Goal: Transaction & Acquisition: Purchase product/service

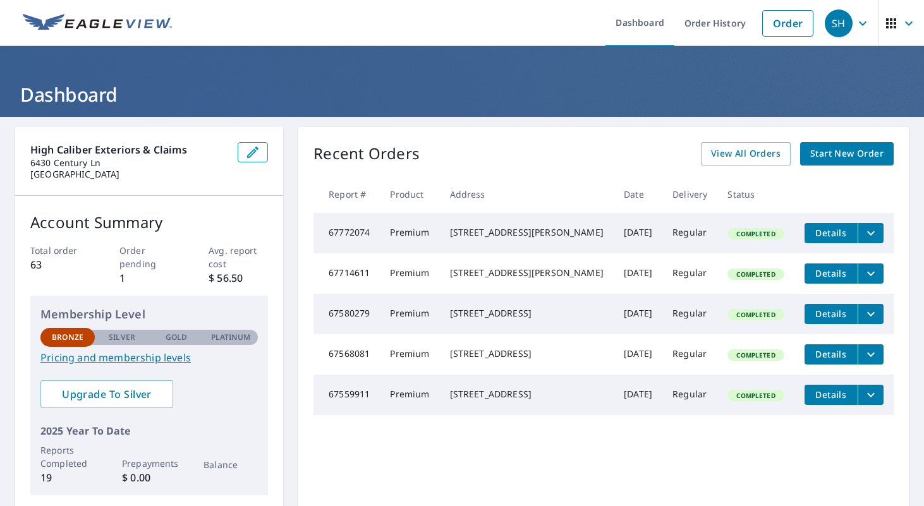
click at [833, 150] on span "Start New Order" at bounding box center [846, 154] width 73 height 16
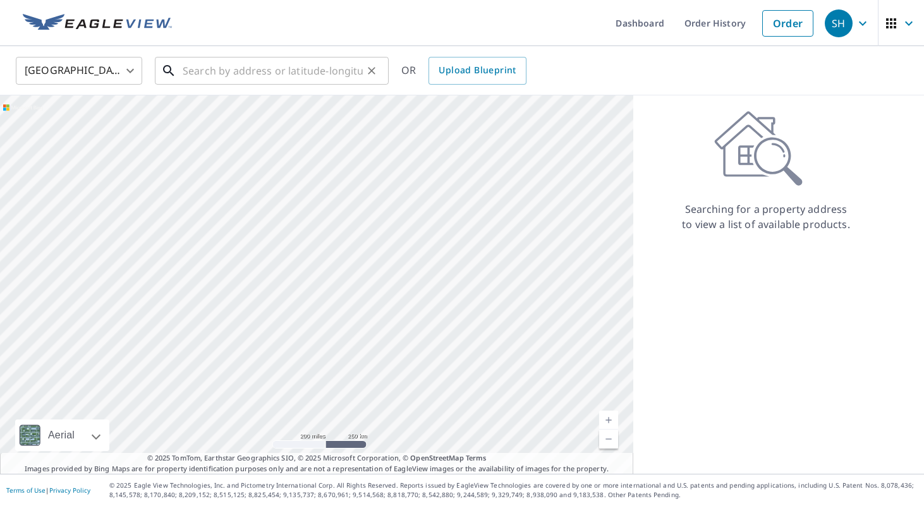
click at [317, 67] on input "text" at bounding box center [273, 70] width 180 height 35
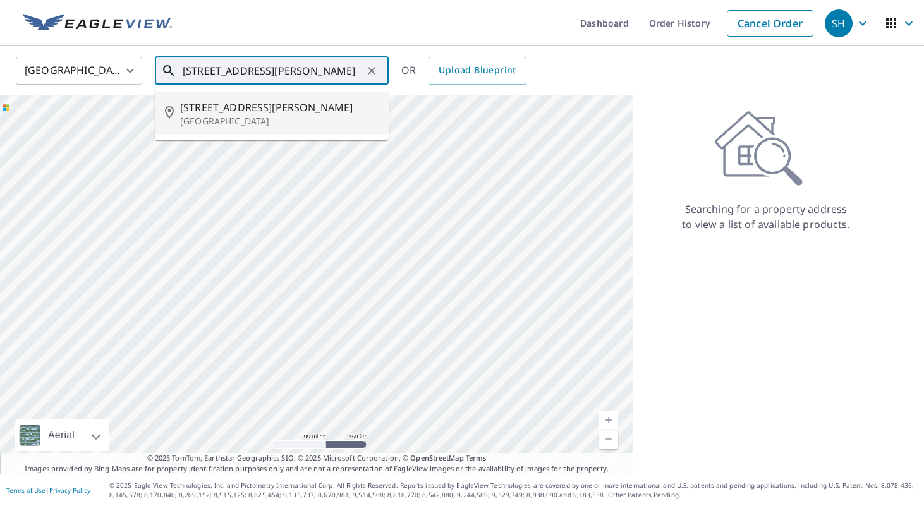
click at [285, 120] on p "[GEOGRAPHIC_DATA]" at bounding box center [279, 121] width 198 height 13
type input "[STREET_ADDRESS][PERSON_NAME]"
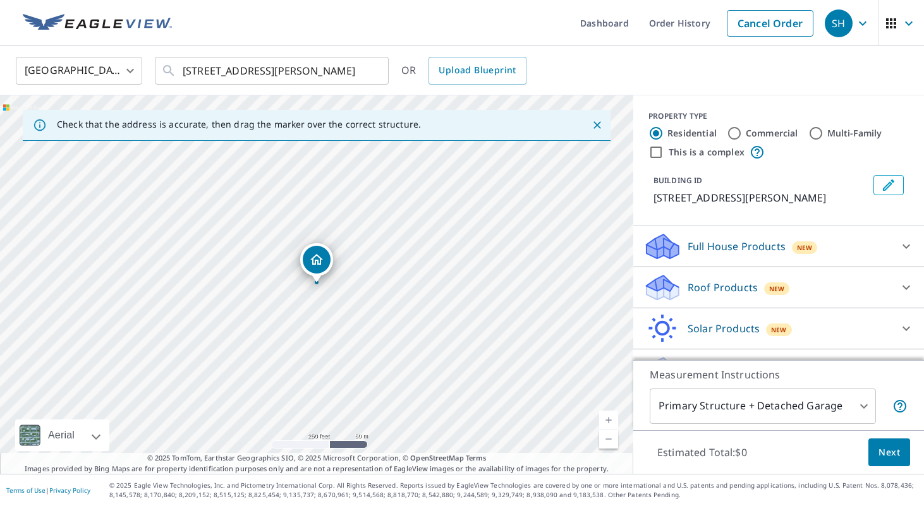
click at [707, 289] on p "Roof Products" at bounding box center [723, 287] width 70 height 15
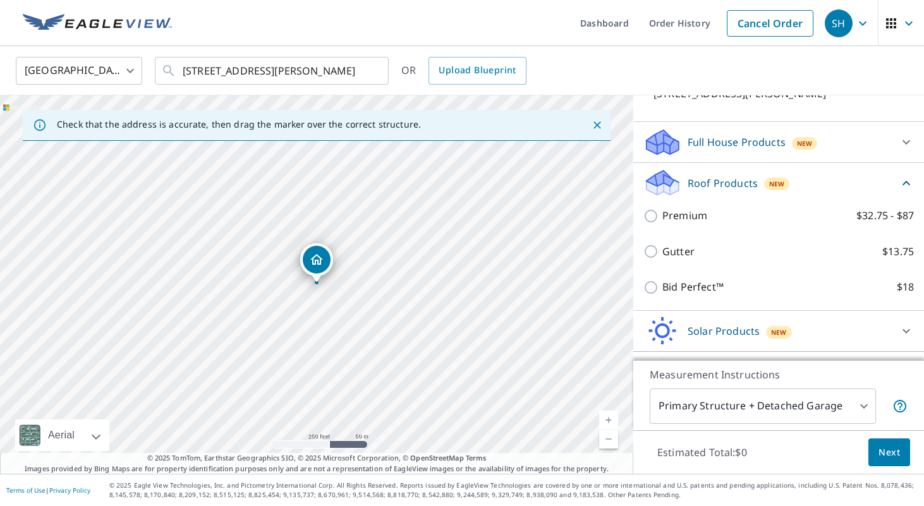
scroll to position [108, 0]
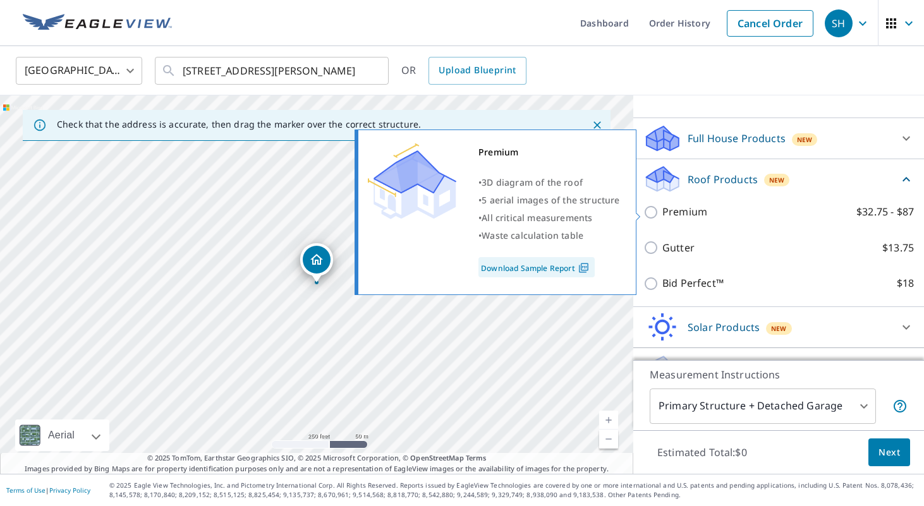
click at [652, 212] on input "Premium $32.75 - $87" at bounding box center [652, 212] width 19 height 15
checkbox input "true"
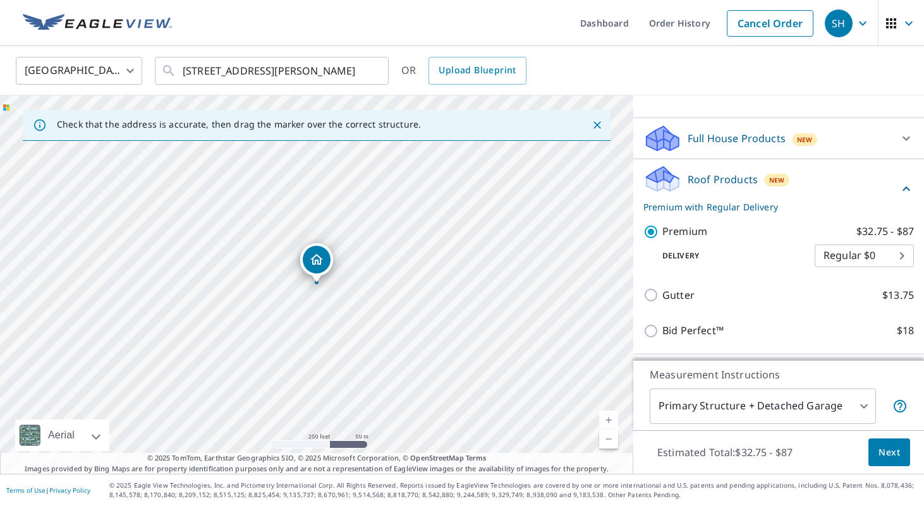
scroll to position [186, 0]
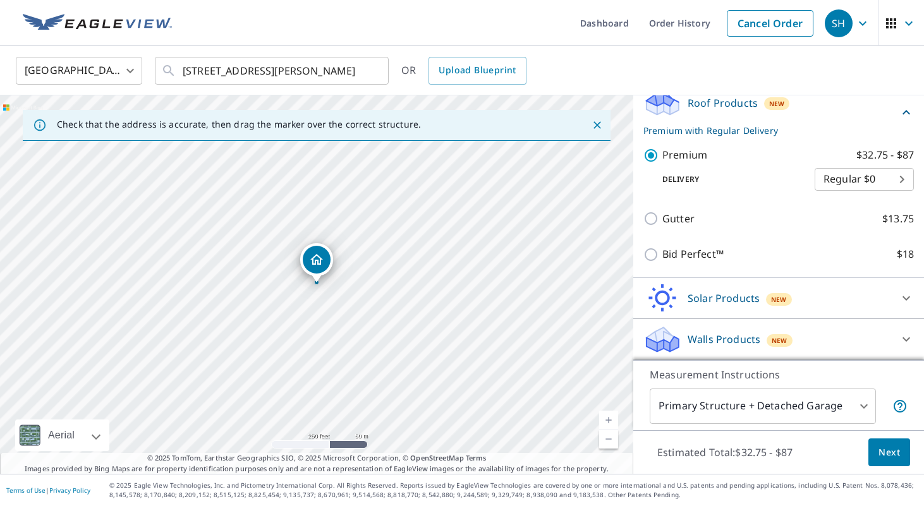
click at [888, 457] on span "Next" at bounding box center [888, 453] width 21 height 16
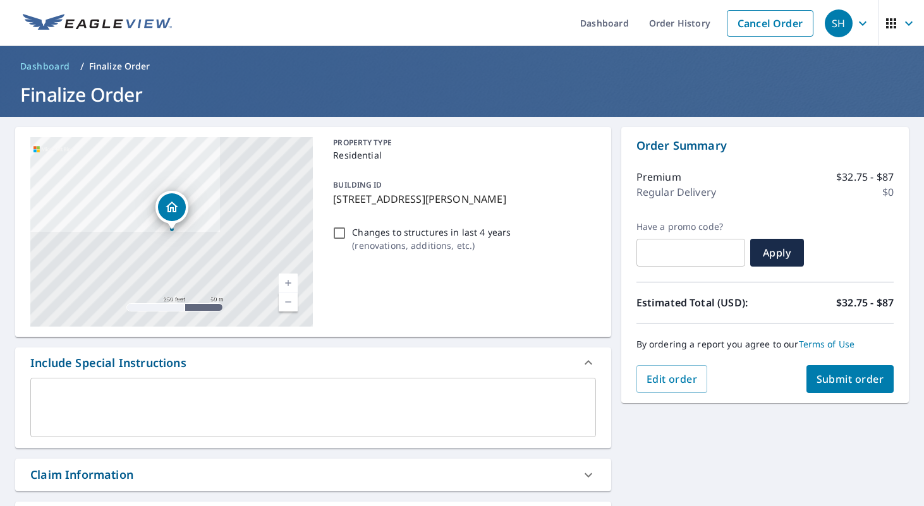
click at [846, 375] on span "Submit order" at bounding box center [851, 379] width 68 height 14
